Goal: Information Seeking & Learning: Learn about a topic

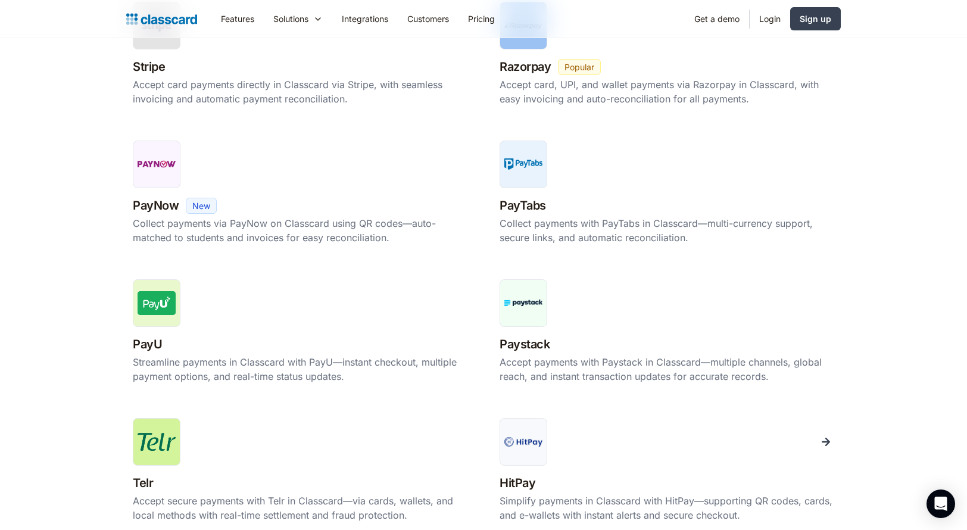
scroll to position [477, 0]
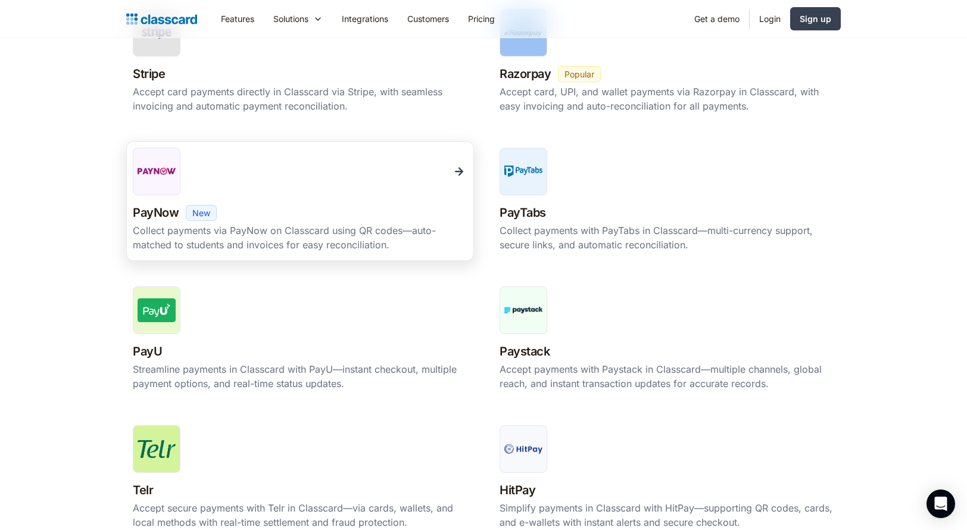
click at [155, 172] on img at bounding box center [157, 171] width 38 height 15
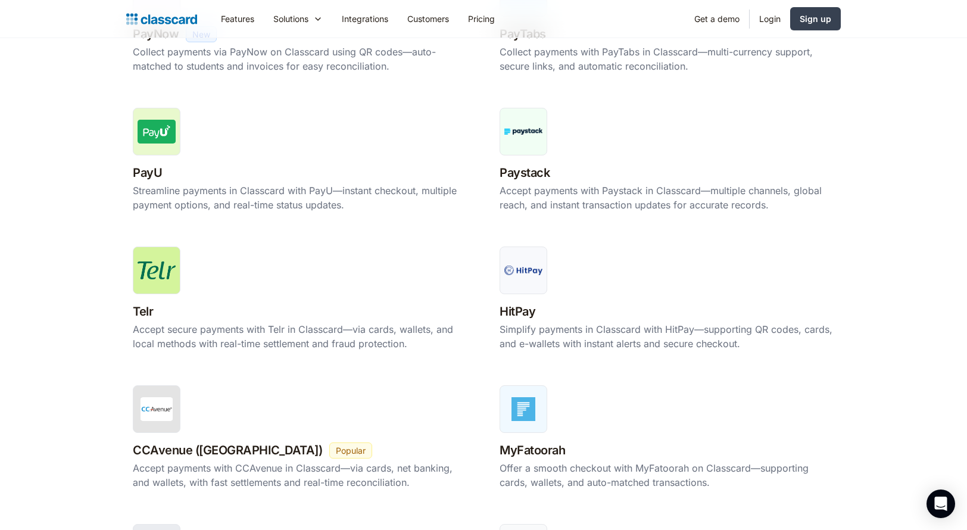
scroll to position [357, 0]
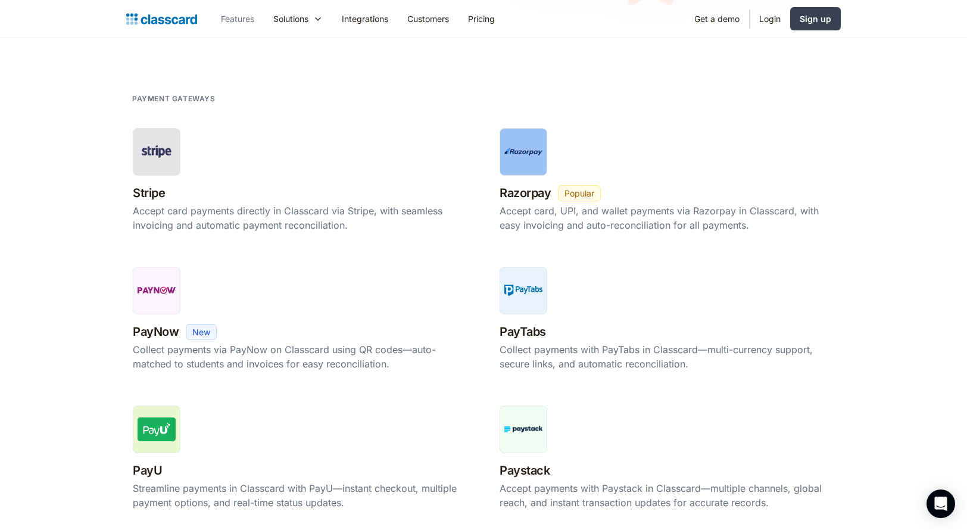
click at [230, 17] on link "Features" at bounding box center [237, 18] width 52 height 27
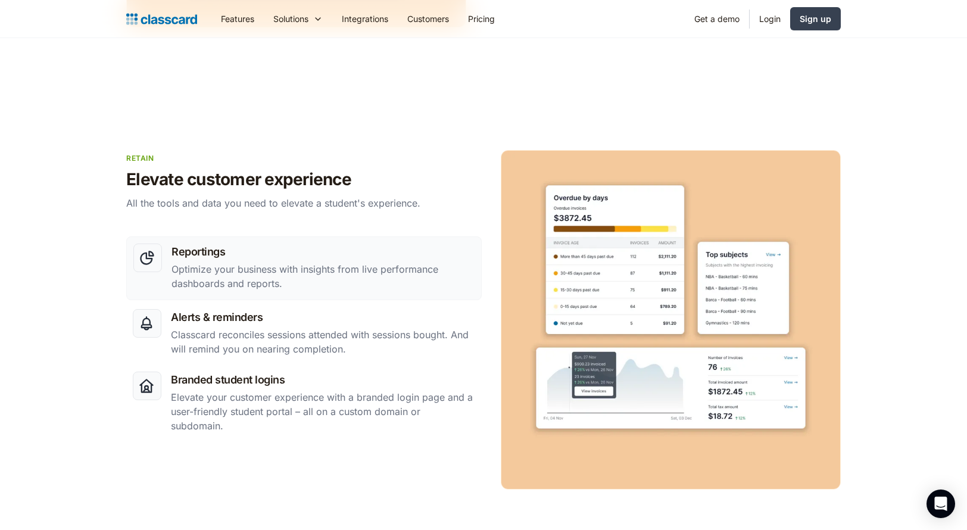
scroll to position [1906, 0]
